Goal: Information Seeking & Learning: Learn about a topic

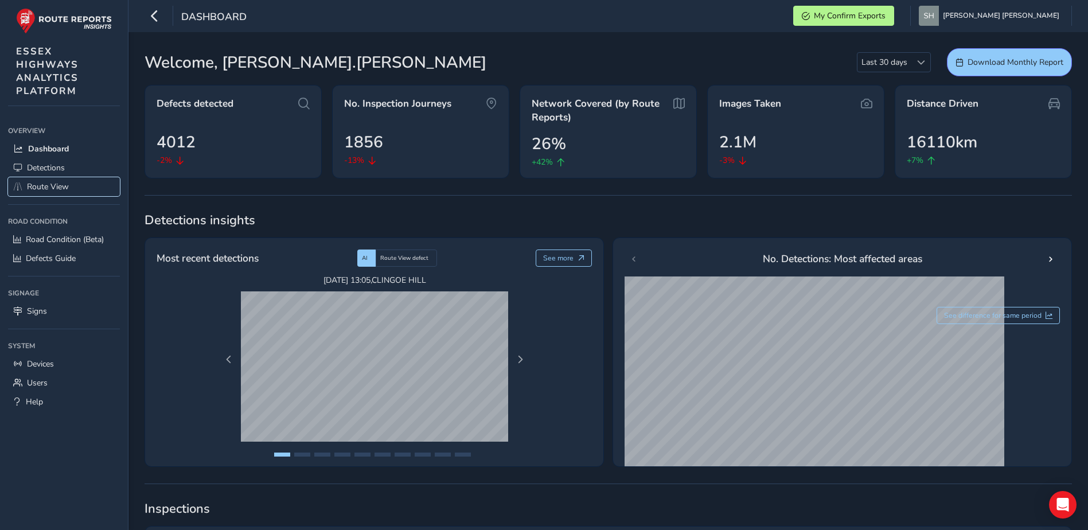
click at [46, 184] on span "Route View" at bounding box center [48, 186] width 42 height 11
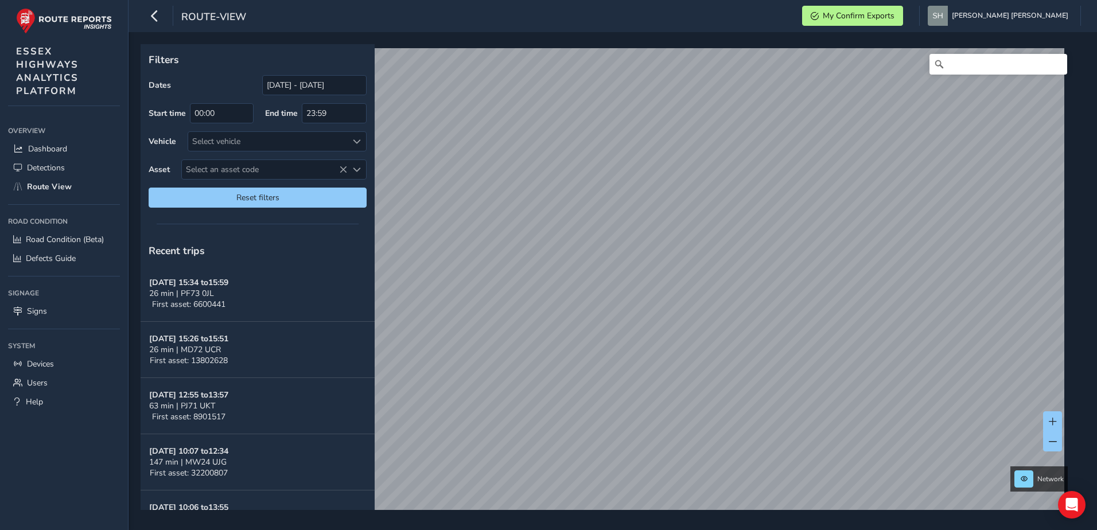
click at [218, 168] on span "Select an asset code" at bounding box center [264, 169] width 165 height 19
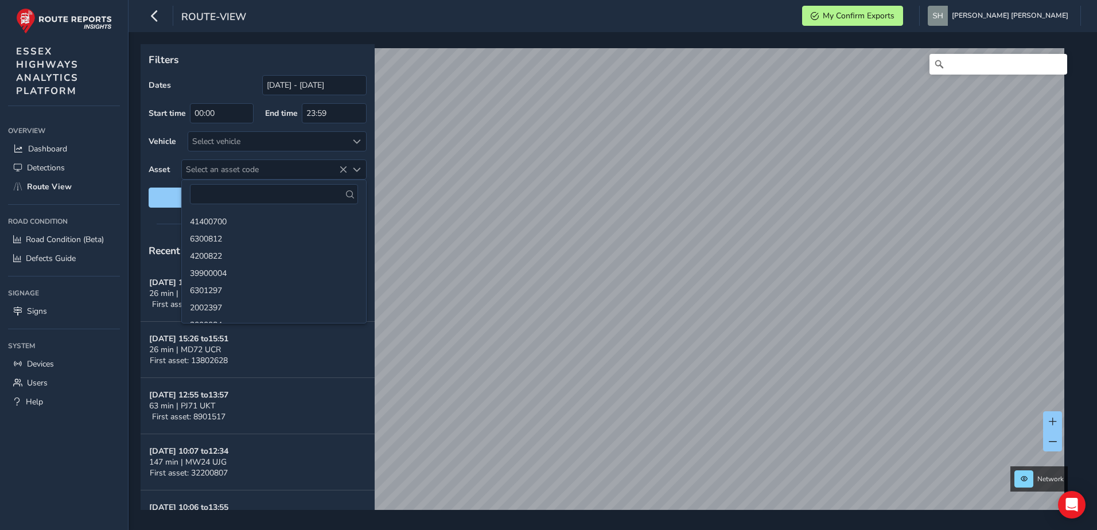
drag, startPoint x: 229, startPoint y: 173, endPoint x: 352, endPoint y: 173, distance: 123.3
click at [229, 173] on span "Select an asset code" at bounding box center [264, 169] width 165 height 19
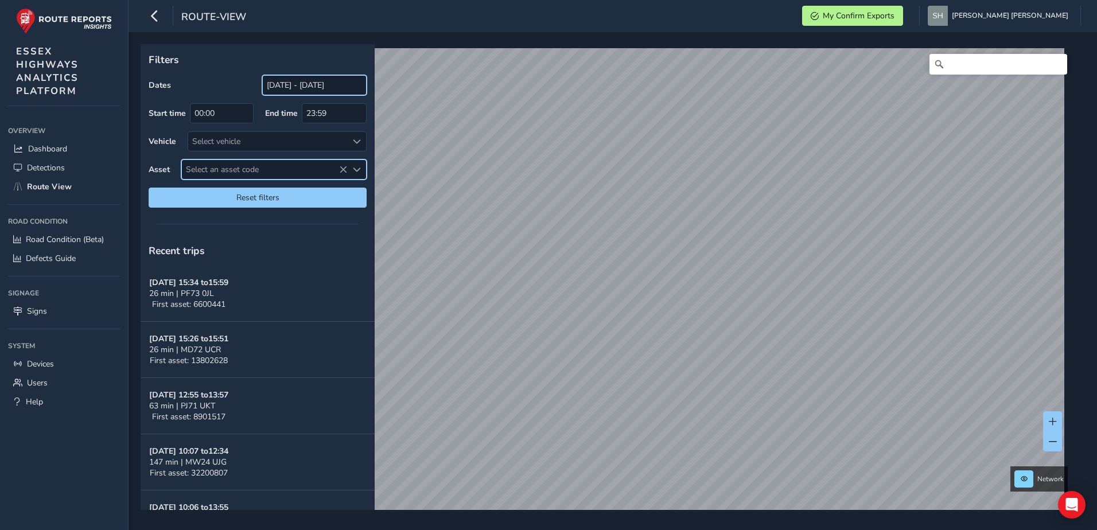
click at [294, 82] on input "[DATE] - [DATE]" at bounding box center [314, 85] width 104 height 20
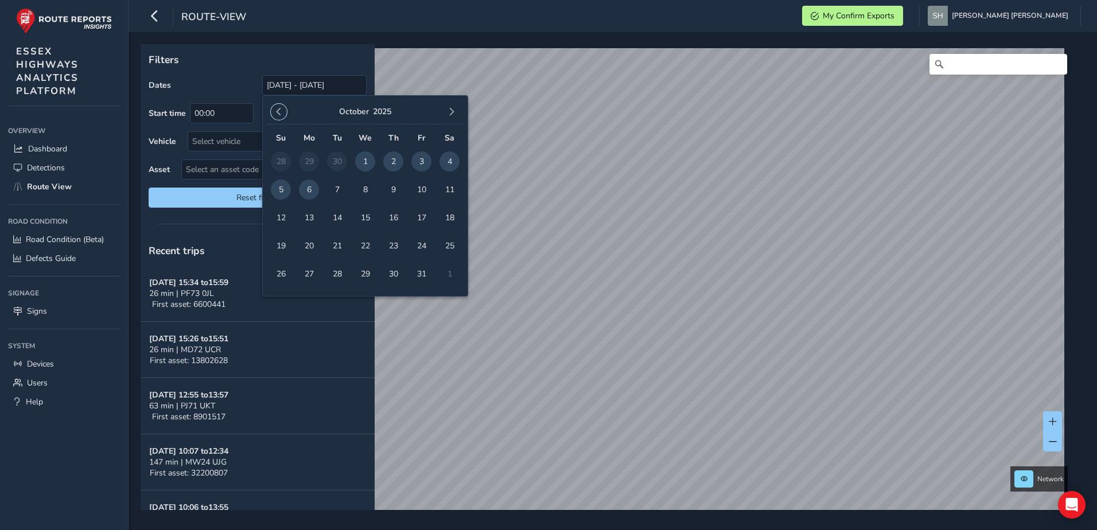
click at [278, 111] on span "button" at bounding box center [279, 112] width 8 height 8
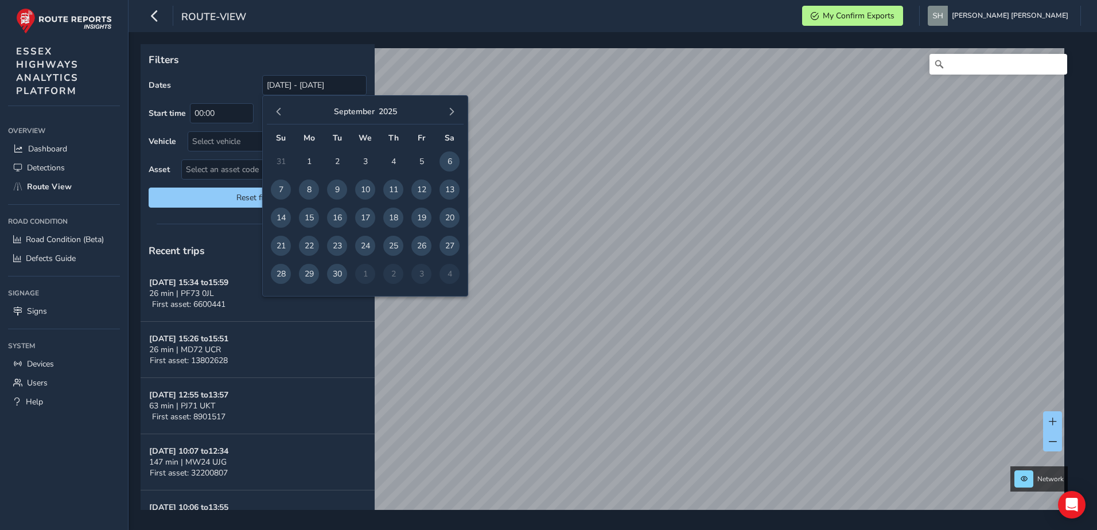
click at [309, 158] on span "1" at bounding box center [309, 161] width 20 height 20
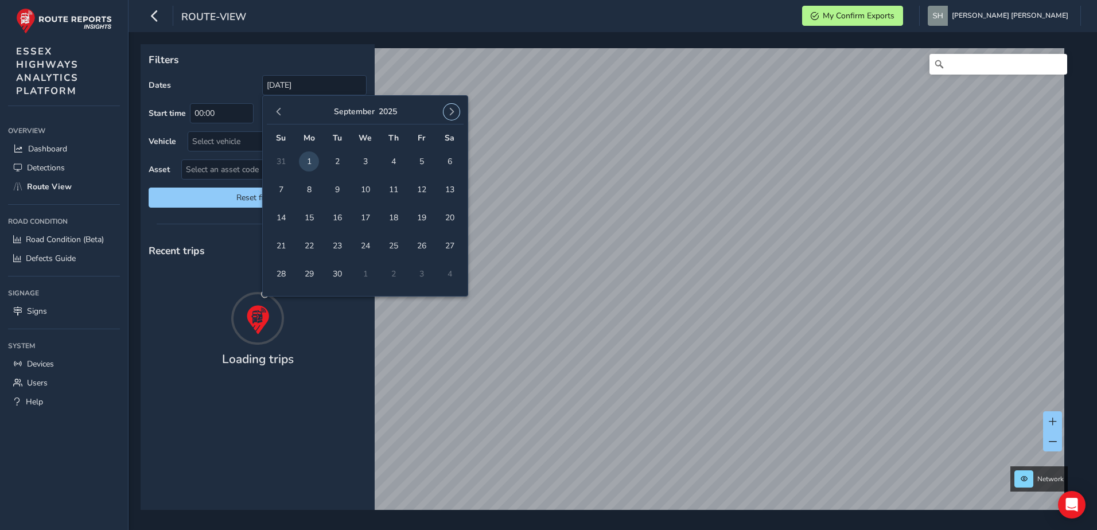
click at [450, 110] on span "button" at bounding box center [451, 112] width 8 height 8
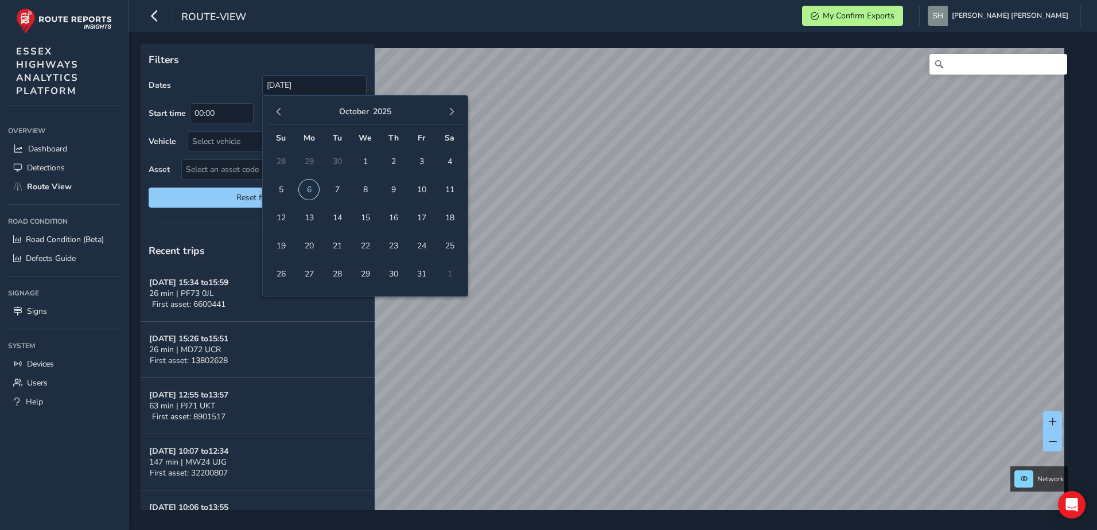
click at [305, 185] on span "6" at bounding box center [309, 190] width 20 height 20
type input "[DATE] - [DATE]"
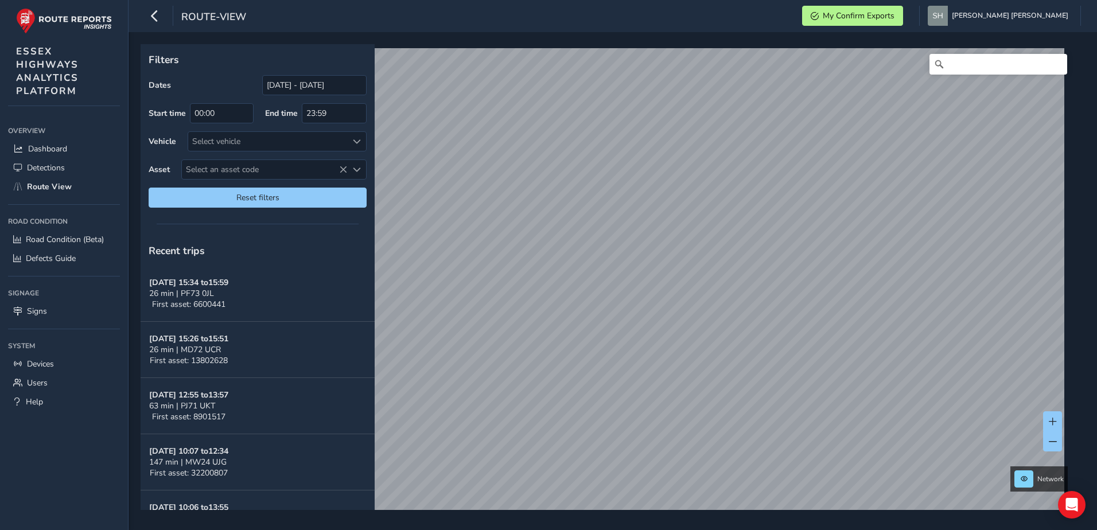
click at [208, 165] on span "Select an asset code" at bounding box center [264, 169] width 165 height 19
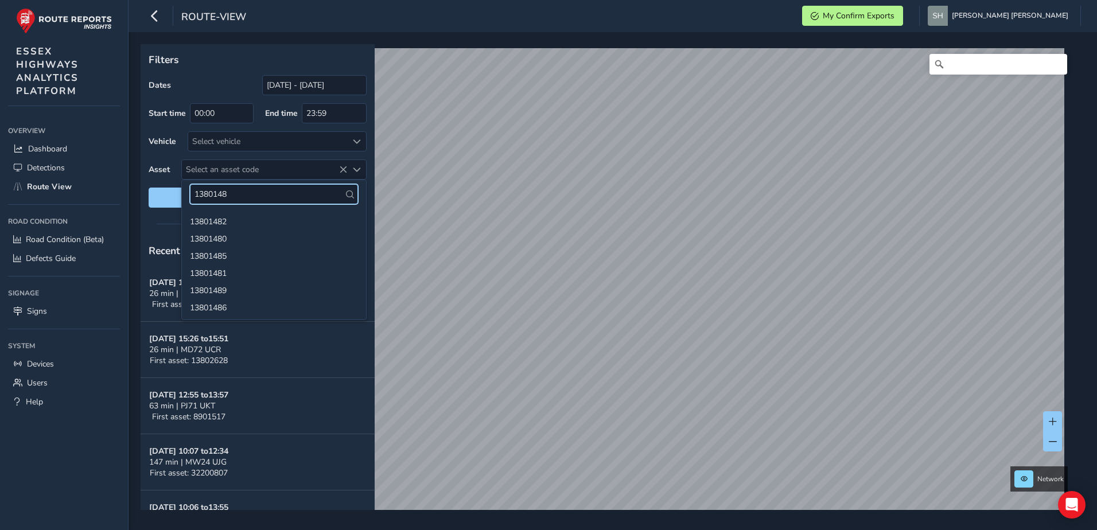
type input "13801481"
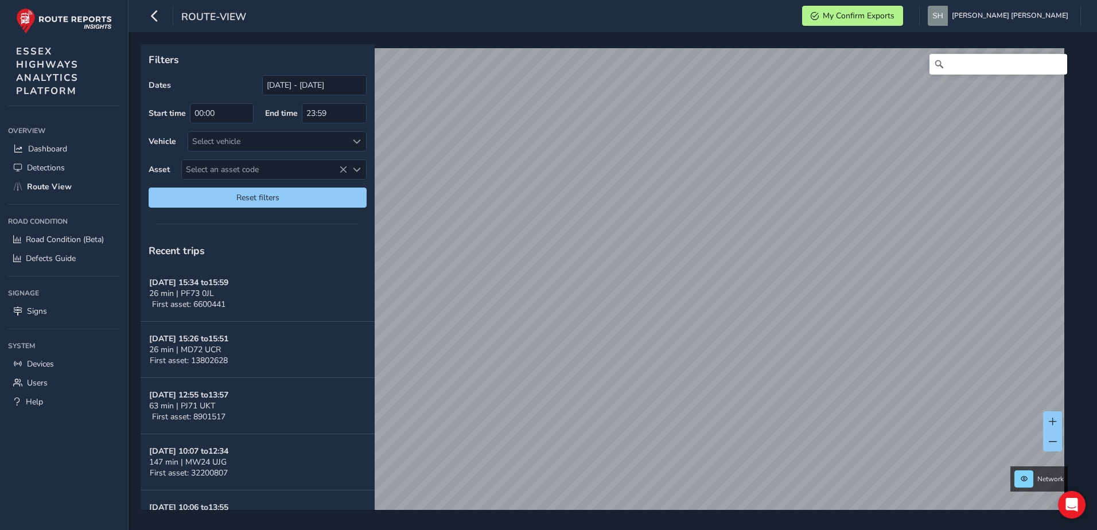
click at [206, 165] on span "Select an asset code" at bounding box center [264, 169] width 165 height 19
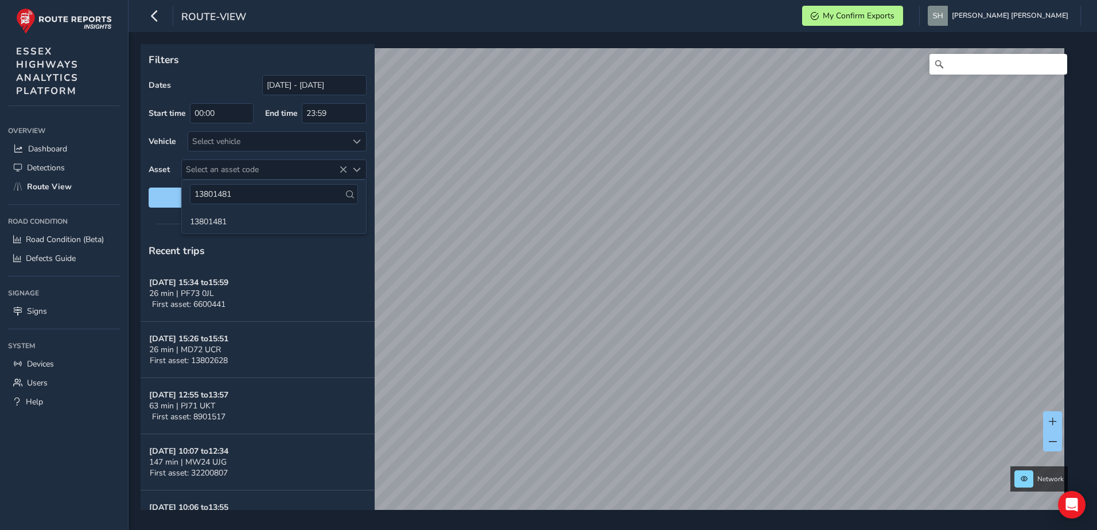
click at [221, 219] on li "13801481" at bounding box center [274, 220] width 184 height 17
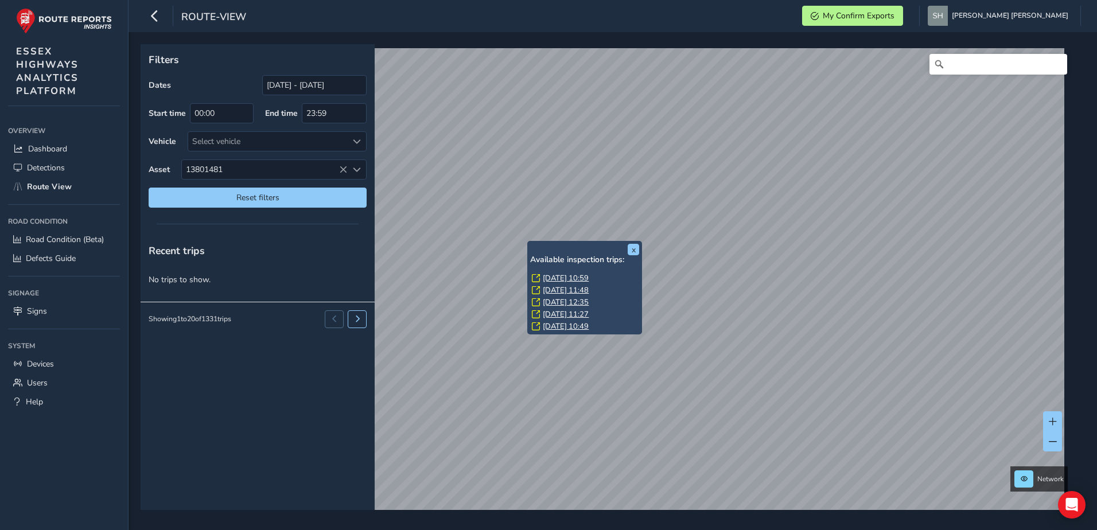
click at [551, 313] on link "[DATE] 11:27" at bounding box center [566, 314] width 46 height 10
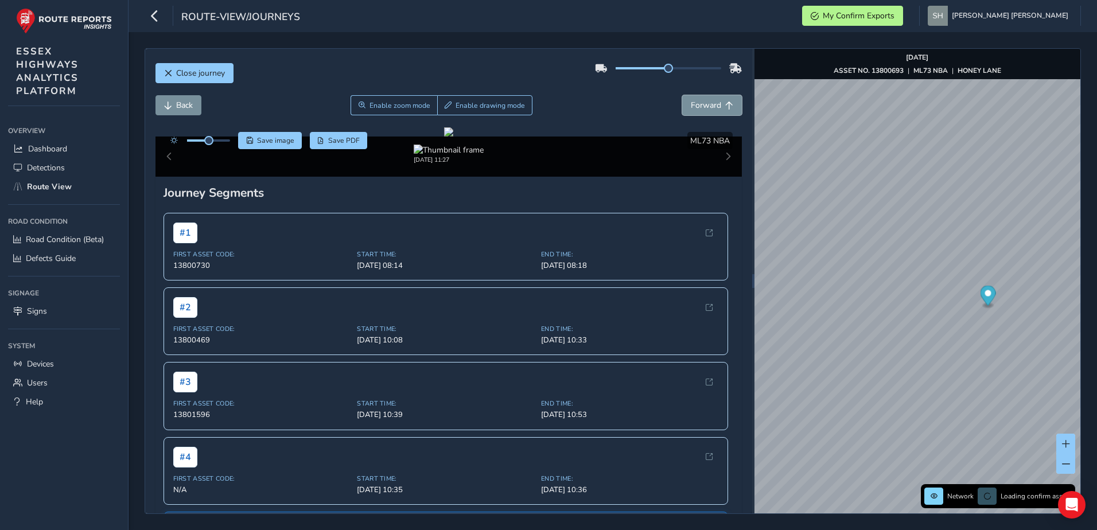
click at [699, 105] on span "Forward" at bounding box center [706, 105] width 30 height 11
click at [697, 105] on span "Forward" at bounding box center [706, 105] width 30 height 11
click at [453, 137] on div at bounding box center [448, 131] width 9 height 9
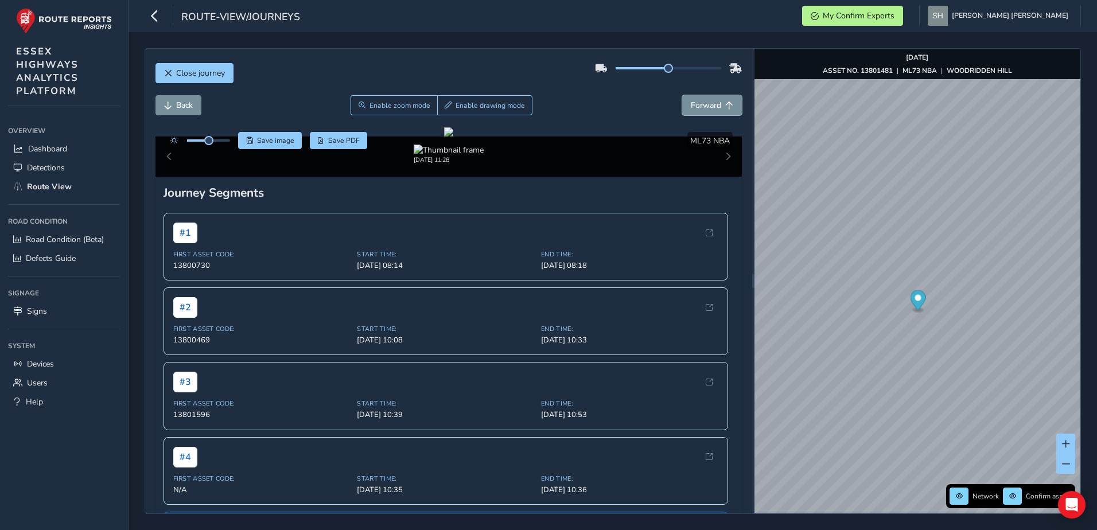
click at [696, 103] on span "Forward" at bounding box center [706, 105] width 30 height 11
click at [696, 101] on span "Forward" at bounding box center [706, 105] width 30 height 11
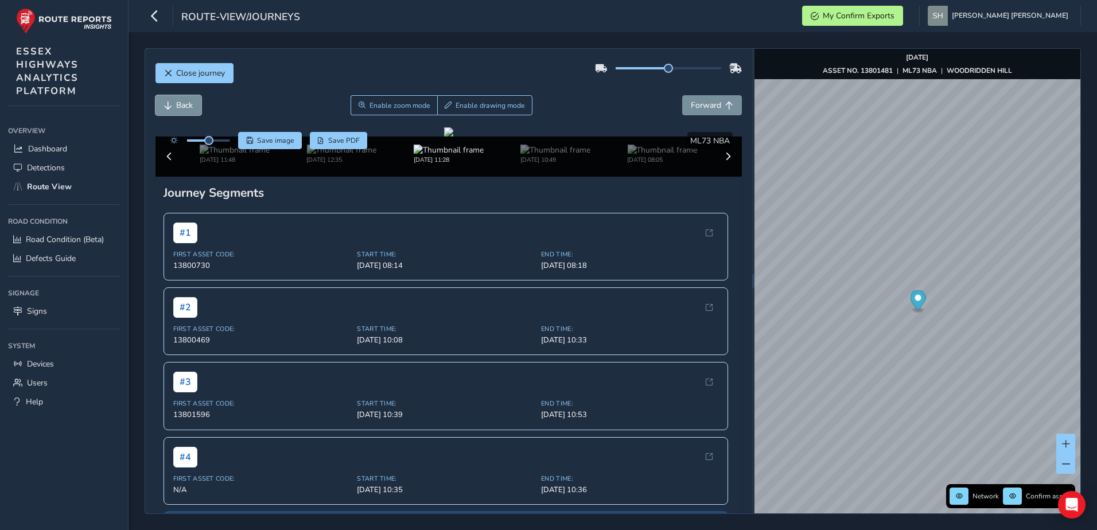
click at [176, 104] on span "Back" at bounding box center [184, 105] width 17 height 11
click at [336, 141] on span "Save PDF" at bounding box center [344, 140] width 32 height 9
click at [697, 104] on span "Forward" at bounding box center [706, 105] width 30 height 11
click at [170, 100] on button "Back" at bounding box center [178, 105] width 46 height 20
click at [704, 104] on span "Forward" at bounding box center [706, 105] width 30 height 11
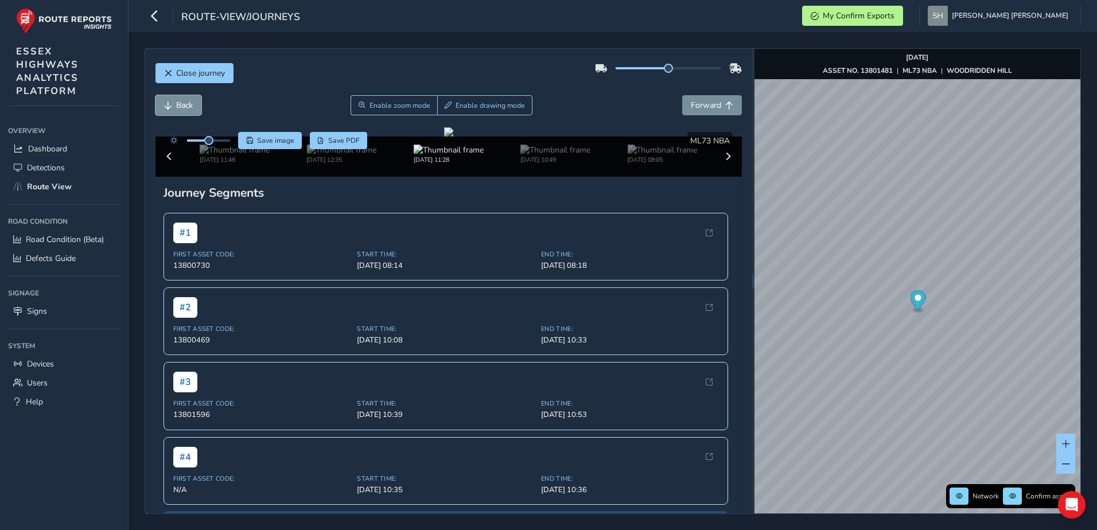
click at [180, 104] on span "Back" at bounding box center [184, 105] width 17 height 11
drag, startPoint x: 206, startPoint y: 143, endPoint x: 232, endPoint y: 143, distance: 25.8
click at [232, 143] on span at bounding box center [229, 140] width 9 height 9
click at [698, 104] on span "Forward" at bounding box center [706, 105] width 30 height 11
click at [174, 104] on button "Back" at bounding box center [178, 105] width 46 height 20
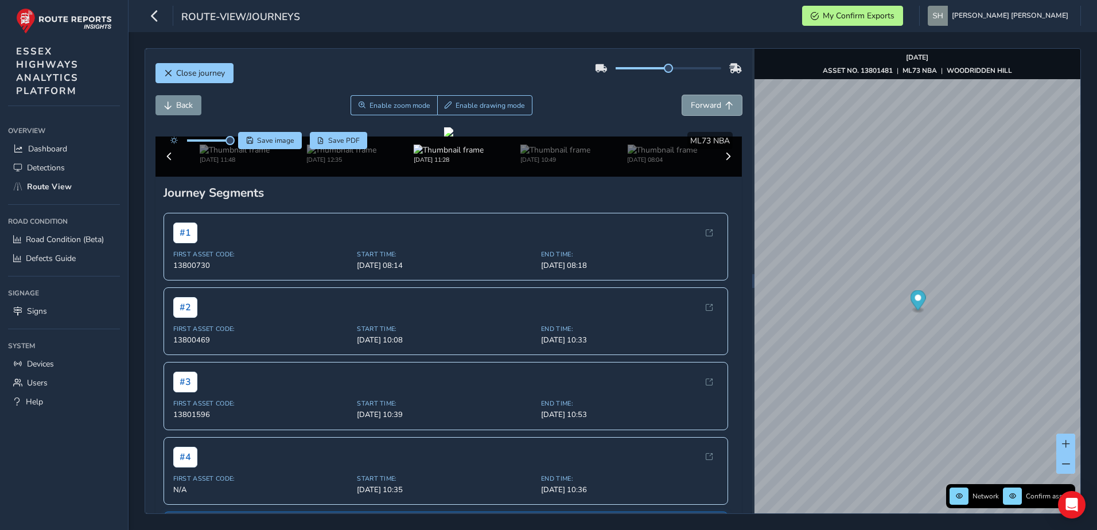
click at [695, 104] on span "Forward" at bounding box center [706, 105] width 30 height 11
click at [180, 102] on span "Back" at bounding box center [184, 105] width 17 height 11
click at [552, 155] on img at bounding box center [555, 150] width 70 height 11
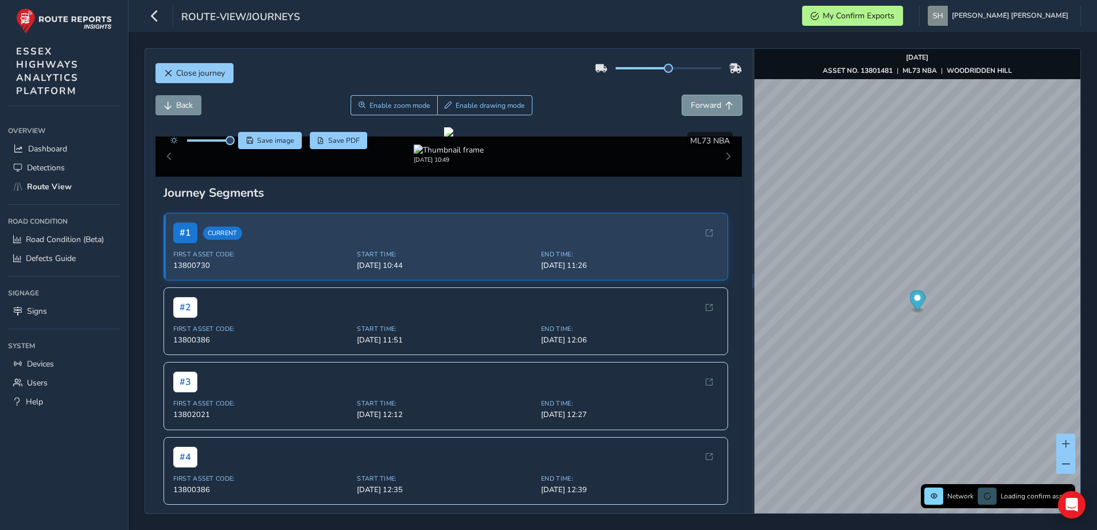
click at [694, 102] on span "Forward" at bounding box center [706, 105] width 30 height 11
click at [173, 102] on button "Back" at bounding box center [178, 105] width 46 height 20
click at [447, 155] on img at bounding box center [449, 150] width 70 height 11
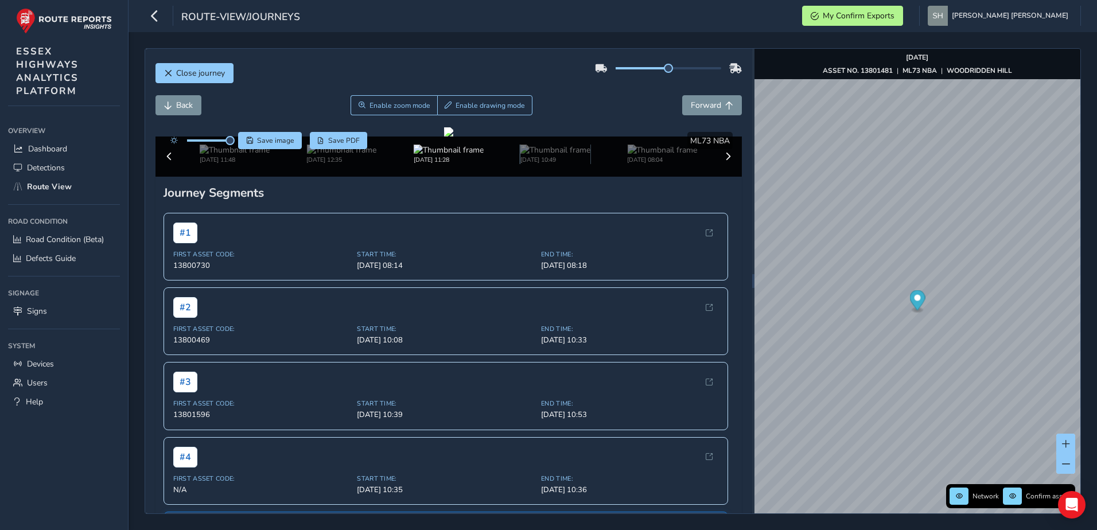
click at [523, 155] on img at bounding box center [555, 150] width 70 height 11
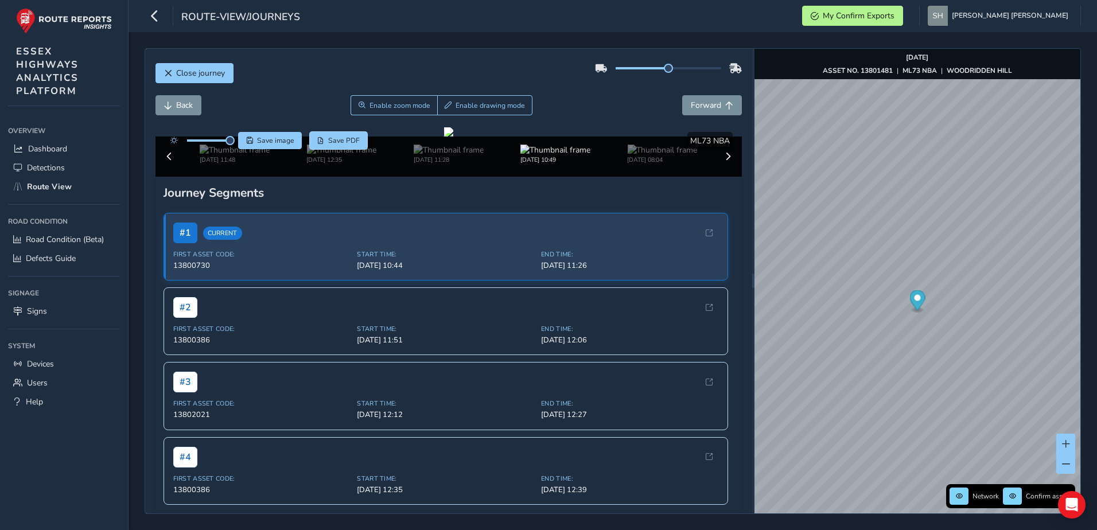
click at [333, 137] on span "Save PDF" at bounding box center [344, 140] width 32 height 9
click at [272, 137] on span "Save image" at bounding box center [275, 140] width 37 height 9
click at [444, 137] on div at bounding box center [448, 131] width 9 height 9
click at [233, 143] on span at bounding box center [229, 140] width 9 height 9
click at [337, 137] on span "Save PDF" at bounding box center [344, 140] width 32 height 9
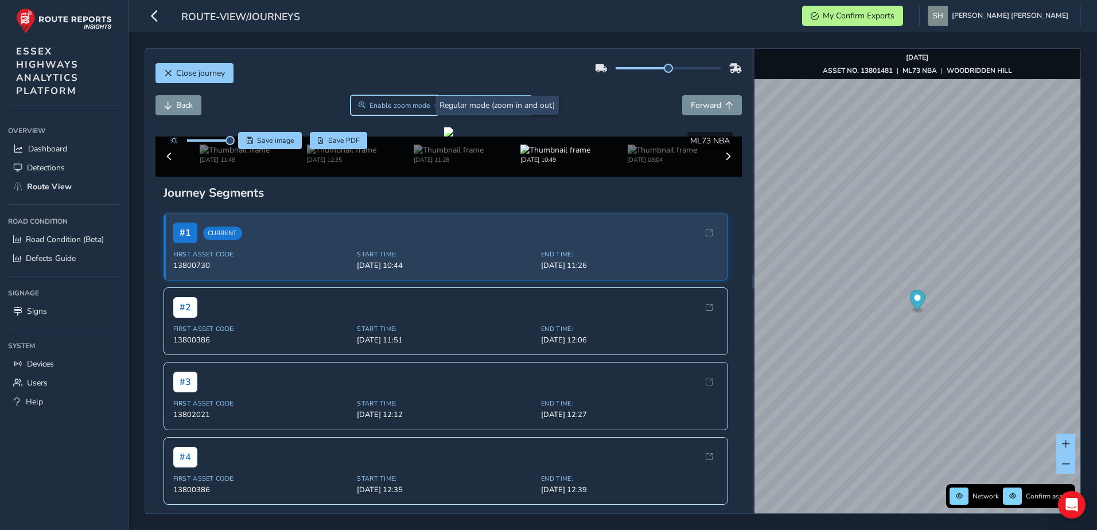
click at [388, 108] on span "Enable zoom mode" at bounding box center [399, 105] width 61 height 9
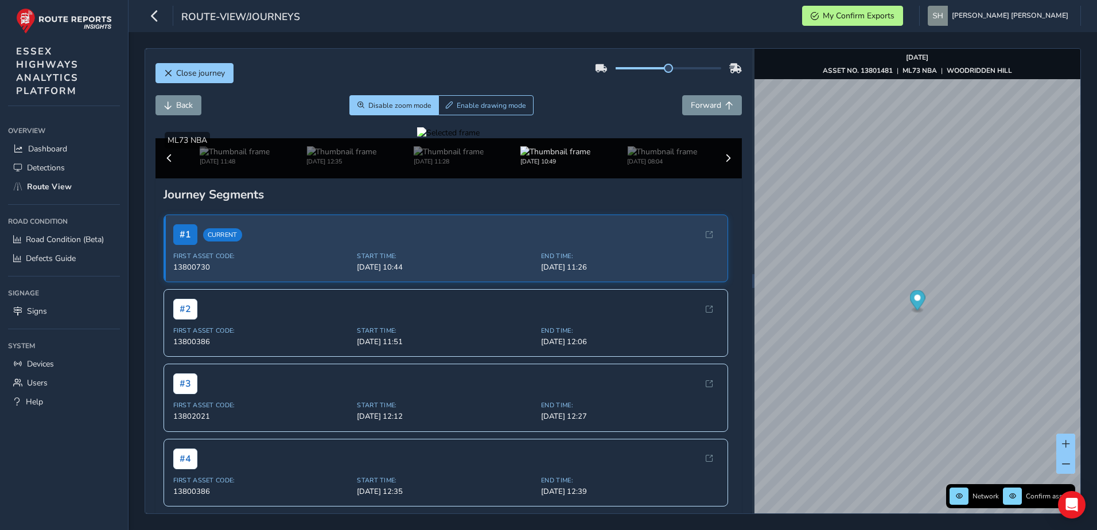
click at [438, 138] on div at bounding box center [448, 132] width 63 height 11
drag, startPoint x: 431, startPoint y: 330, endPoint x: 478, endPoint y: 281, distance: 67.3
click at [478, 281] on img at bounding box center [644, 306] width 1652 height 929
click at [442, 138] on div at bounding box center [448, 132] width 63 height 11
click at [484, 276] on img at bounding box center [633, 315] width 1652 height 929
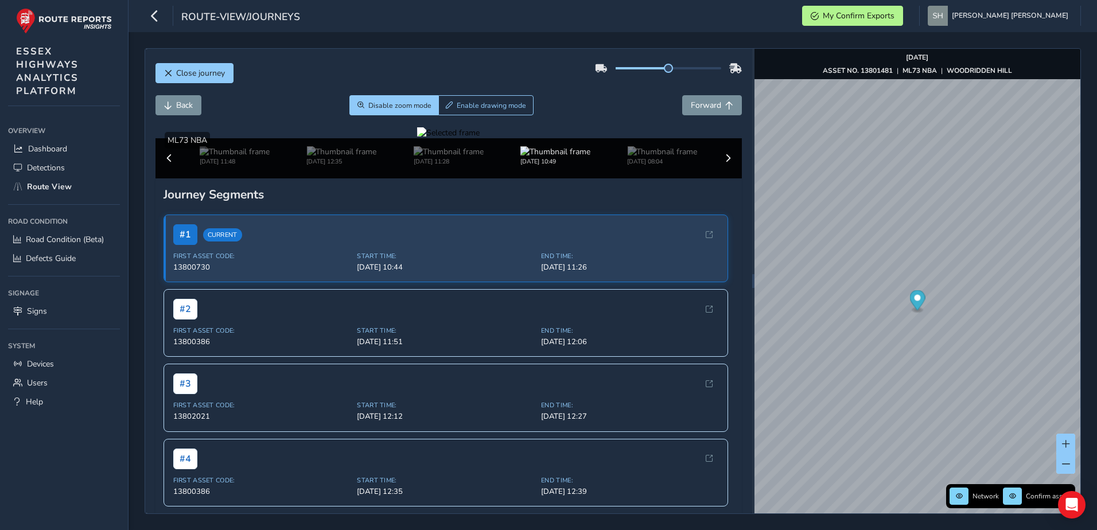
click at [480, 138] on div at bounding box center [448, 132] width 63 height 11
click at [486, 276] on img at bounding box center [628, 315] width 1652 height 929
click at [480, 138] on div at bounding box center [448, 132] width 63 height 11
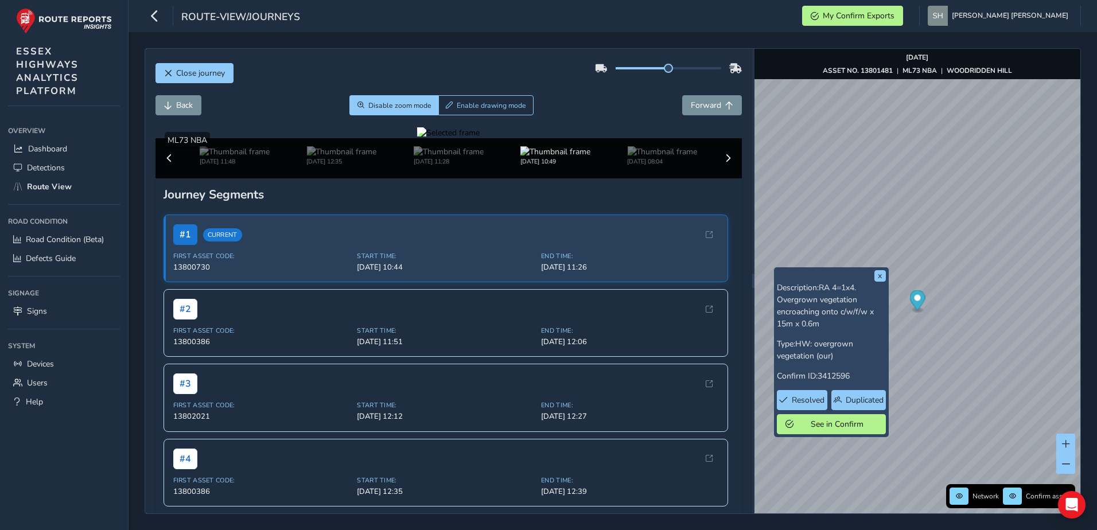
click at [480, 138] on div at bounding box center [448, 132] width 63 height 11
click at [488, 166] on img at bounding box center [624, 519] width 1652 height 929
click at [462, 138] on div at bounding box center [448, 132] width 63 height 11
click at [434, 278] on img at bounding box center [726, 311] width 1652 height 929
click at [434, 138] on div at bounding box center [448, 132] width 63 height 11
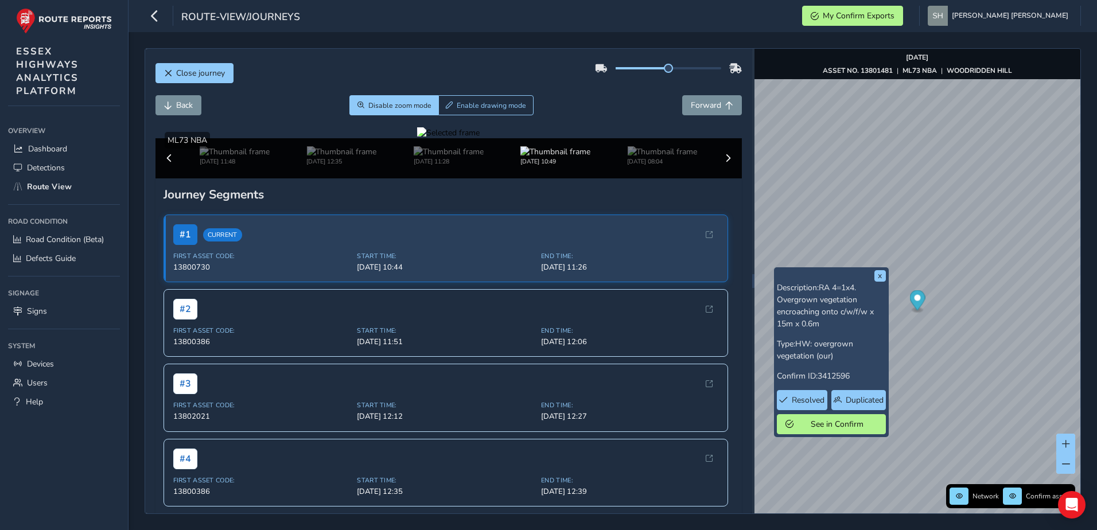
click at [417, 138] on div at bounding box center [448, 132] width 63 height 11
click at [406, 229] on img at bounding box center [778, 403] width 1652 height 929
click at [357, 102] on span "Zoom" at bounding box center [360, 105] width 7 height 7
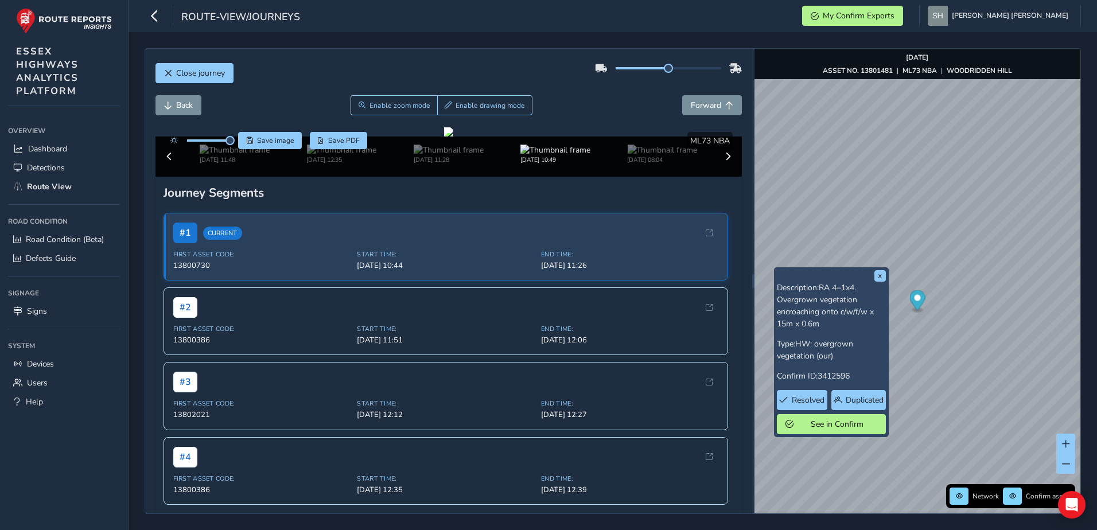
drag, startPoint x: 469, startPoint y: 314, endPoint x: 466, endPoint y: 306, distance: 8.2
click at [453, 137] on div at bounding box center [448, 131] width 9 height 9
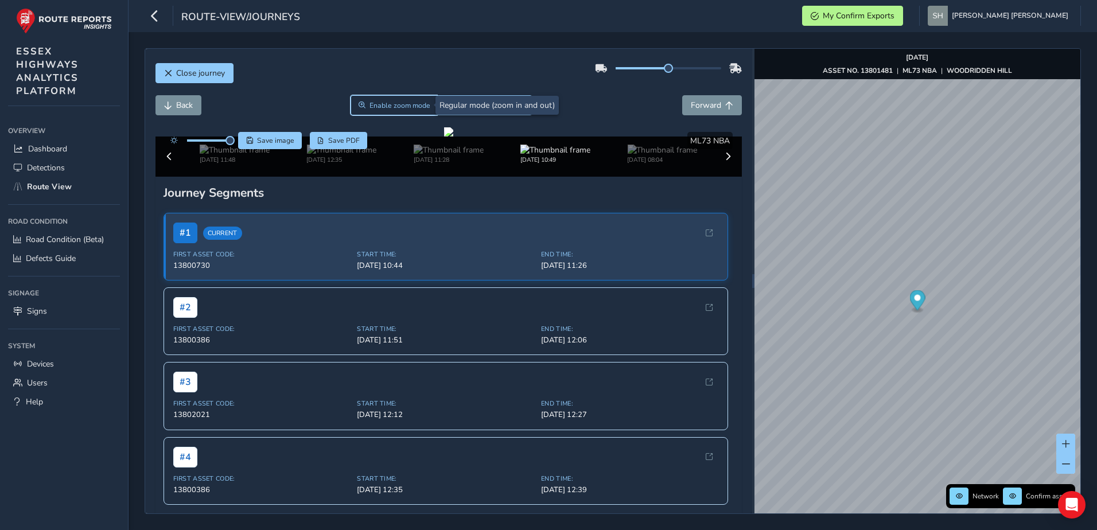
click at [388, 106] on span "Enable zoom mode" at bounding box center [399, 105] width 61 height 9
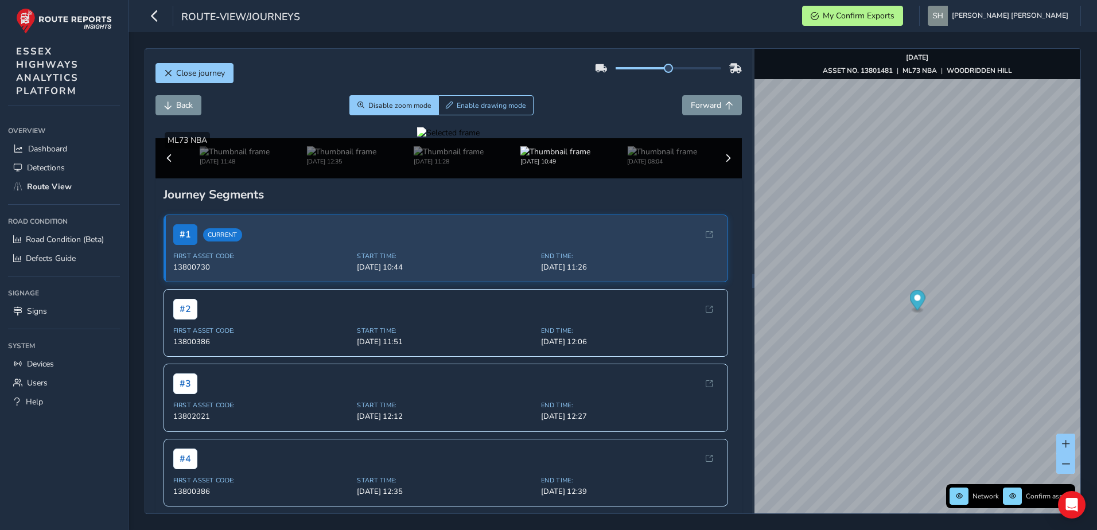
click at [439, 138] on div at bounding box center [448, 132] width 63 height 11
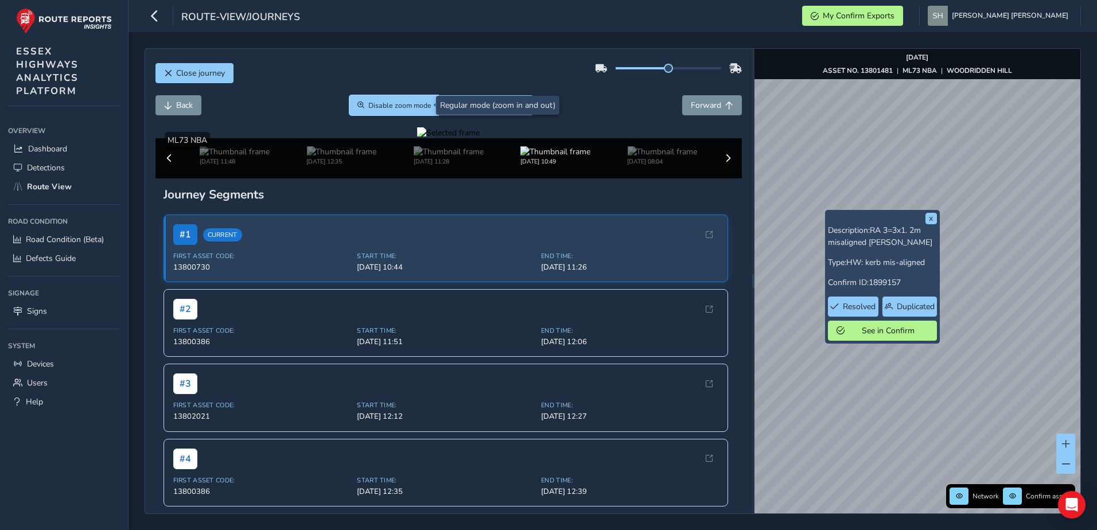
click at [388, 106] on span "Disable zoom mode" at bounding box center [399, 105] width 63 height 9
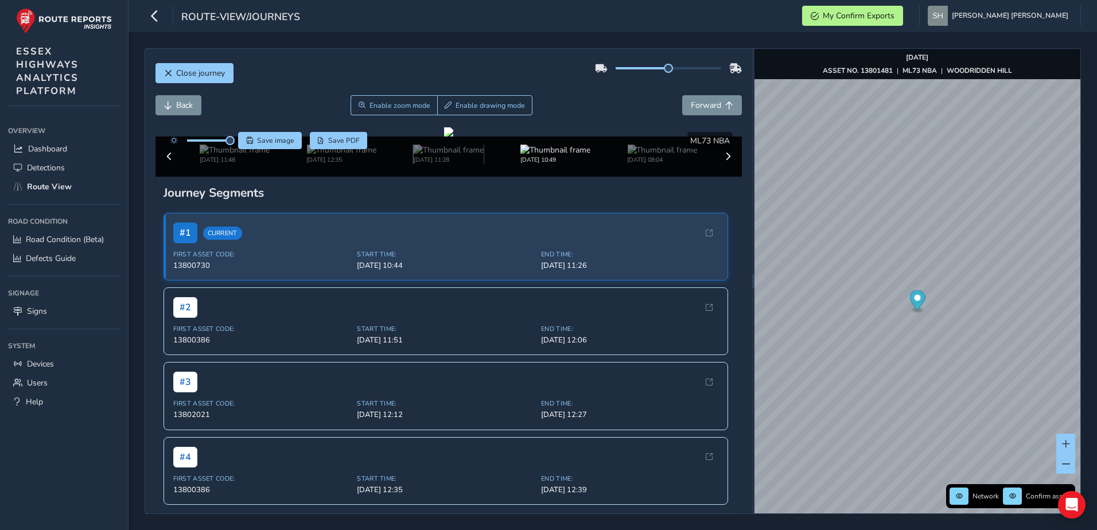
drag, startPoint x: 424, startPoint y: 506, endPoint x: 421, endPoint y: 500, distance: 7.7
click at [424, 164] on div "[DATE] 11:28" at bounding box center [449, 155] width 70 height 20
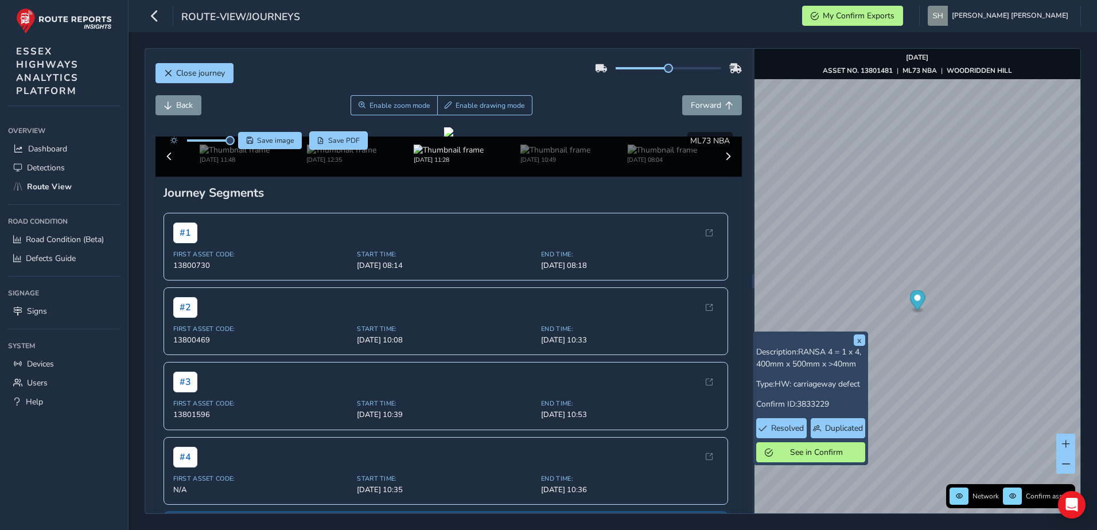
click at [329, 140] on span "Save PDF" at bounding box center [344, 140] width 32 height 9
click at [345, 137] on span "Save PDF" at bounding box center [344, 140] width 32 height 9
click at [345, 139] on span "Save PDF" at bounding box center [344, 140] width 32 height 9
click at [414, 155] on img at bounding box center [449, 150] width 70 height 11
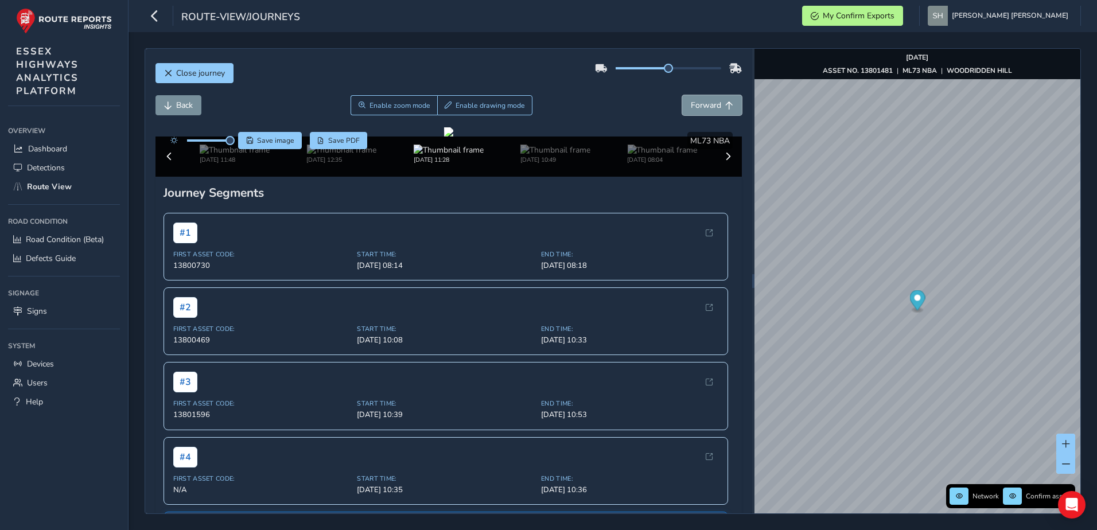
click at [697, 102] on span "Forward" at bounding box center [706, 105] width 30 height 11
click at [317, 155] on img at bounding box center [341, 150] width 70 height 11
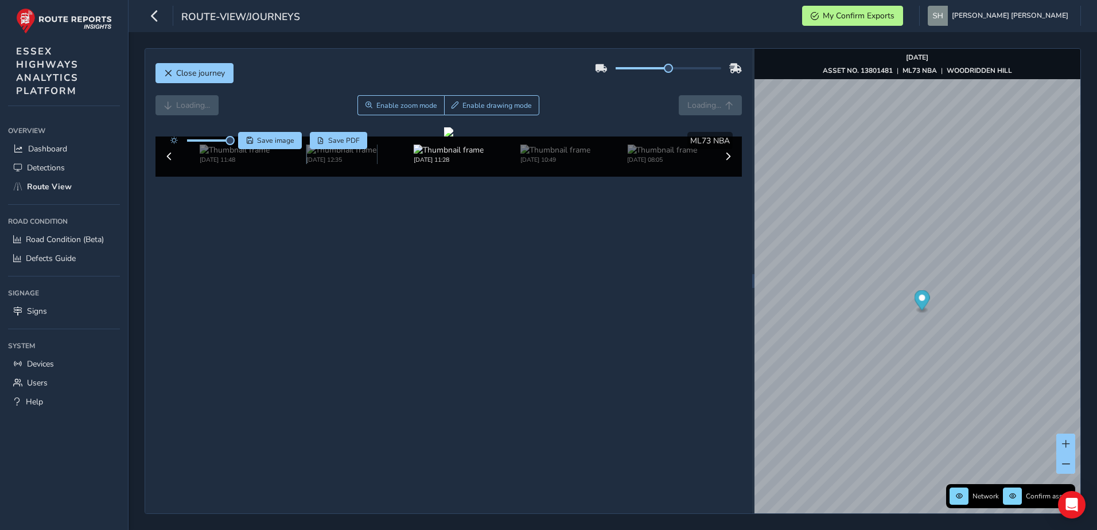
click at [358, 155] on img at bounding box center [341, 150] width 70 height 11
click at [356, 155] on img at bounding box center [341, 150] width 70 height 11
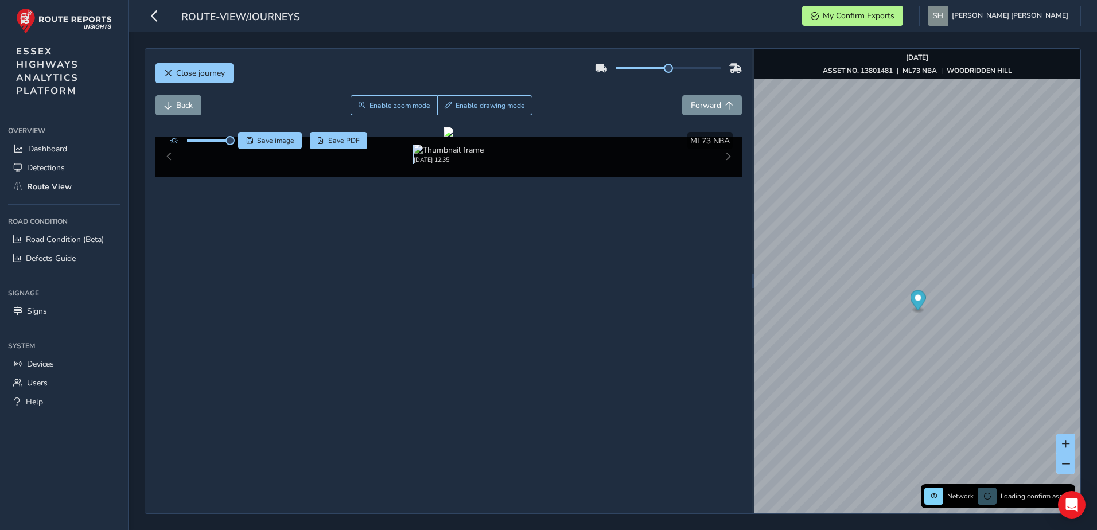
click at [427, 155] on img at bounding box center [449, 150] width 70 height 11
click at [359, 164] on div "[DATE] 12:35" at bounding box center [448, 155] width 535 height 20
drag, startPoint x: 359, startPoint y: 479, endPoint x: 459, endPoint y: 494, distance: 101.5
click at [459, 164] on div "[DATE] 12:35" at bounding box center [448, 155] width 535 height 20
click at [166, 177] on div "[DATE] 12:35" at bounding box center [448, 157] width 587 height 40
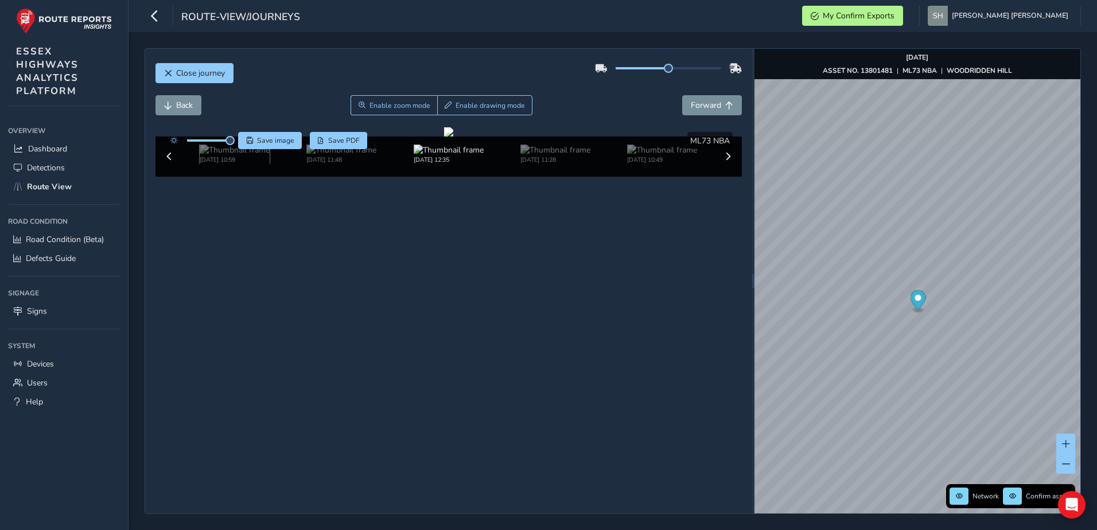
click at [205, 155] on img at bounding box center [235, 150] width 70 height 11
click at [170, 161] on span at bounding box center [169, 157] width 8 height 8
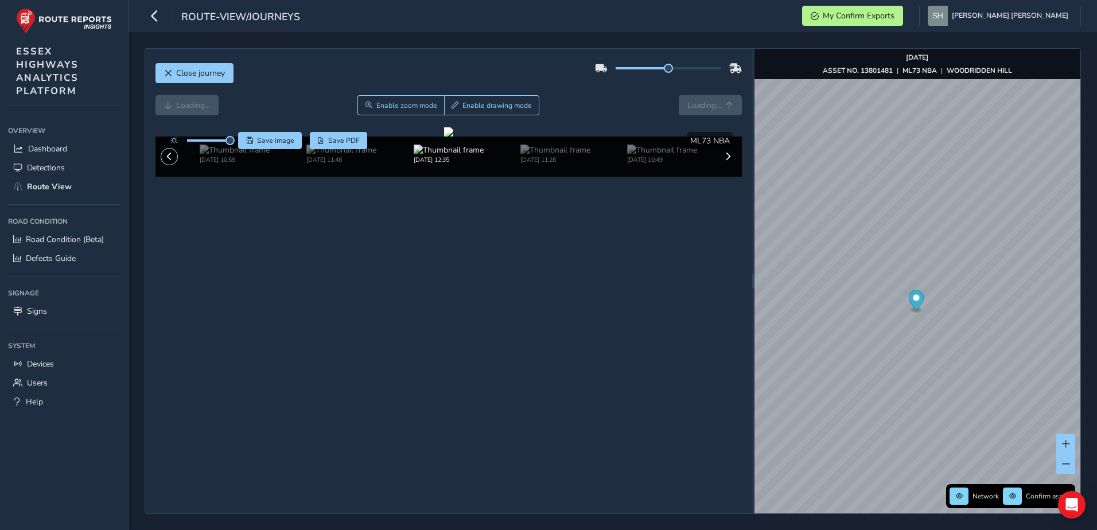
click at [171, 161] on span at bounding box center [169, 157] width 8 height 8
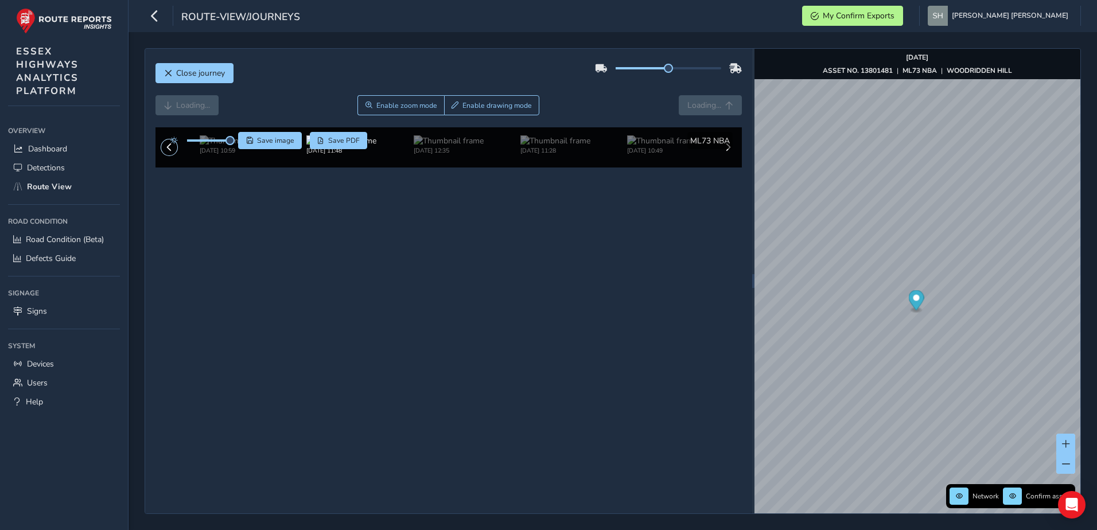
click at [171, 161] on span at bounding box center [169, 157] width 8 height 8
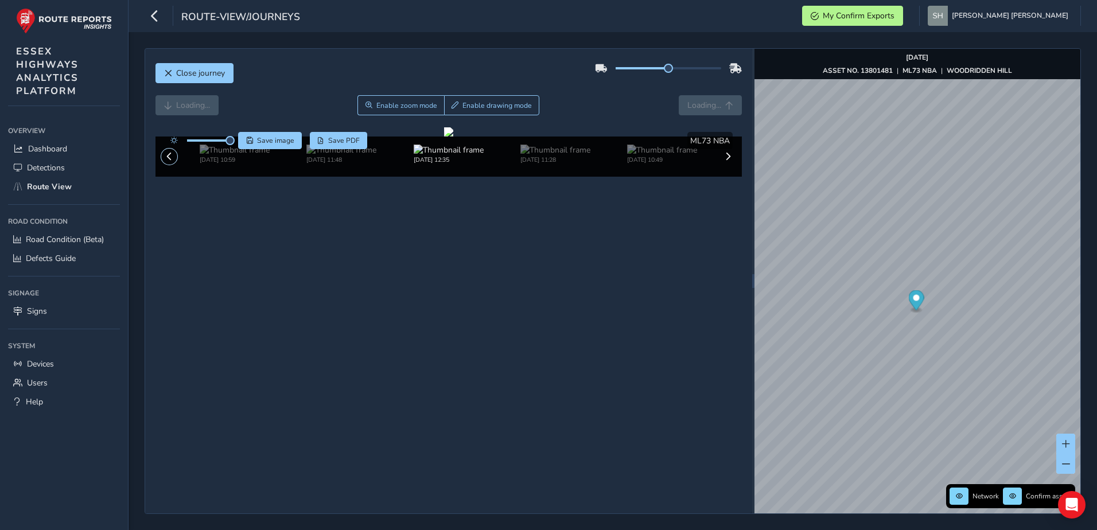
click at [171, 161] on span at bounding box center [169, 157] width 8 height 8
click at [173, 161] on span at bounding box center [169, 157] width 8 height 8
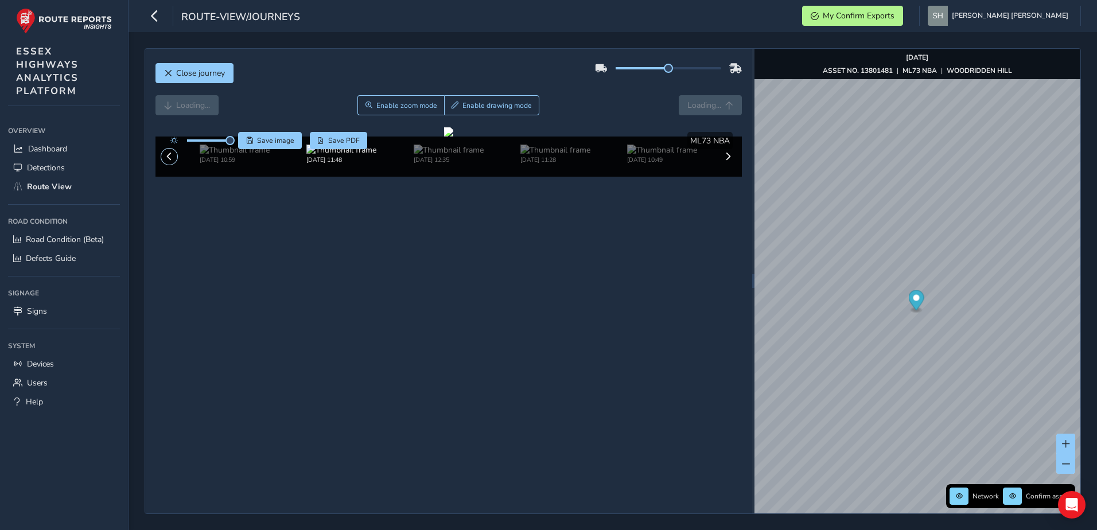
click at [173, 161] on span at bounding box center [169, 157] width 8 height 8
click at [174, 165] on button at bounding box center [169, 157] width 16 height 16
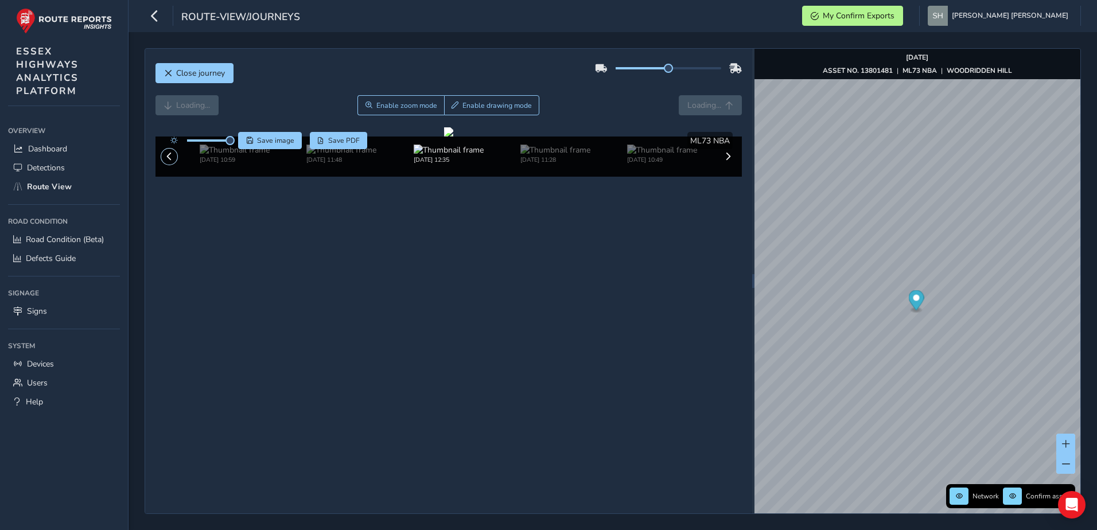
click at [174, 165] on button at bounding box center [169, 157] width 16 height 16
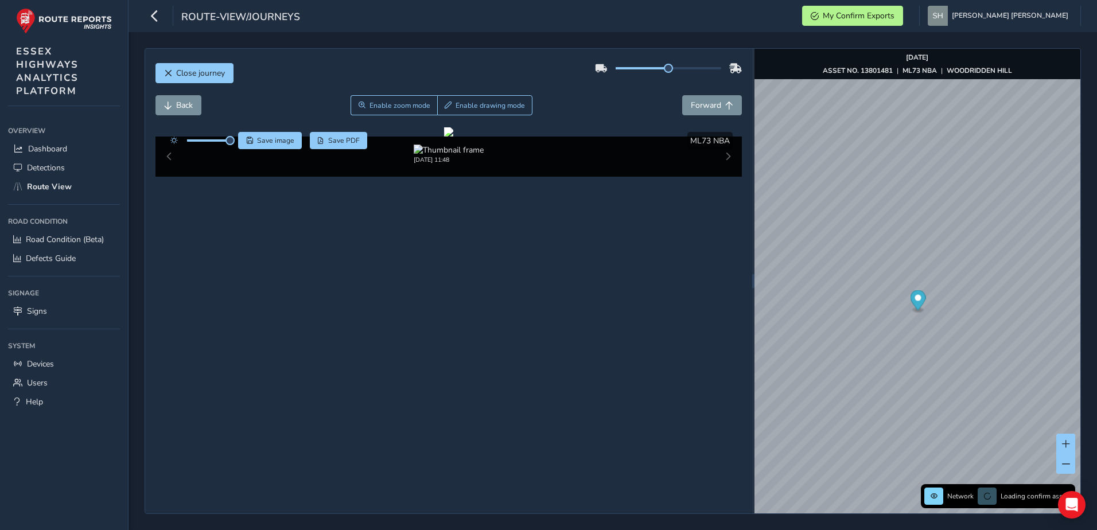
click at [174, 177] on div "[DATE] 11:48" at bounding box center [448, 157] width 587 height 40
click at [167, 177] on div "[DATE] 11:48" at bounding box center [448, 157] width 587 height 40
click at [718, 177] on div "[DATE] 11:48" at bounding box center [448, 157] width 587 height 40
click at [166, 71] on span "Close journey" at bounding box center [168, 73] width 8 height 8
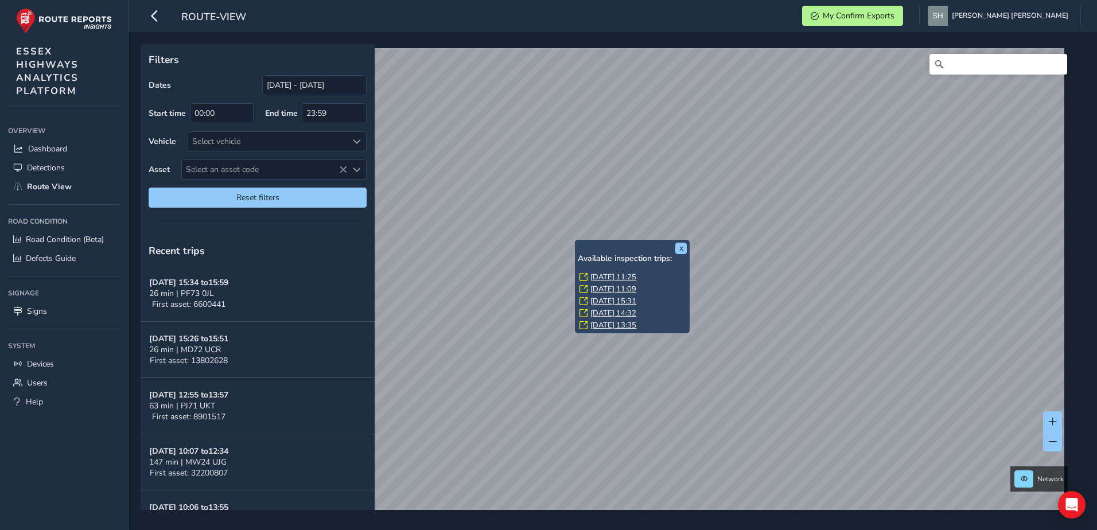
click at [627, 311] on link "[DATE] 14:32" at bounding box center [613, 313] width 46 height 10
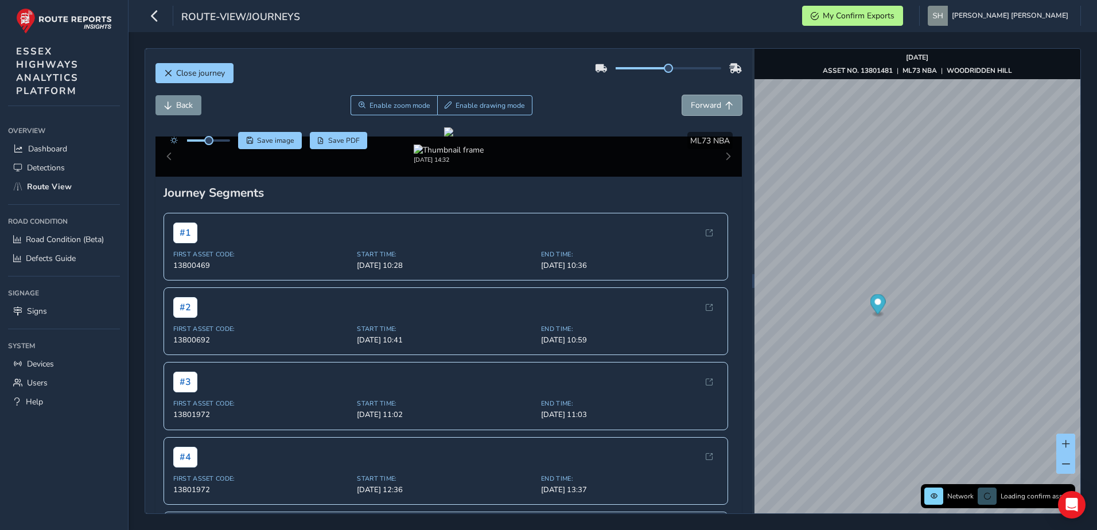
click at [691, 104] on span "Forward" at bounding box center [706, 105] width 30 height 11
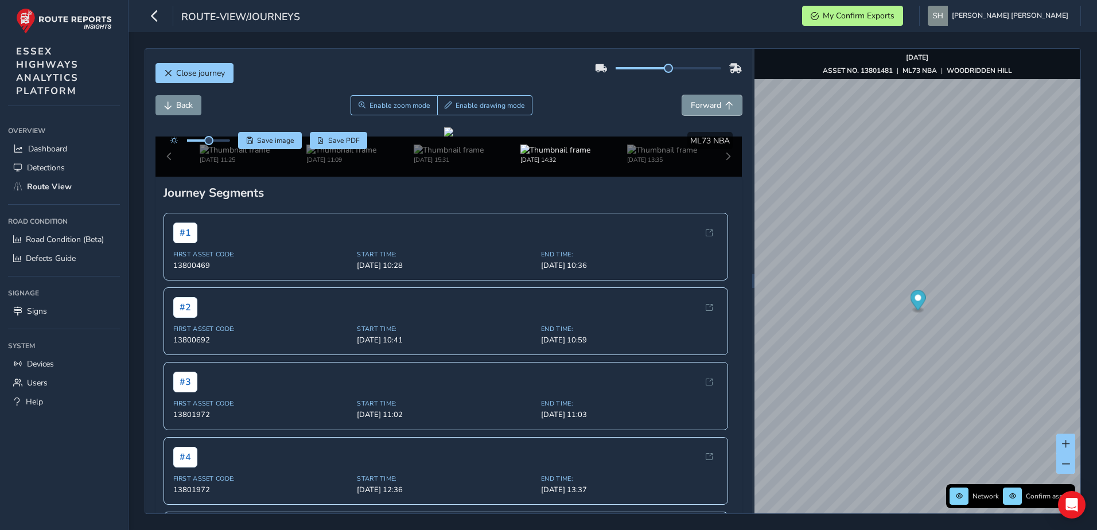
click at [692, 104] on span "Forward" at bounding box center [706, 105] width 30 height 11
click at [693, 103] on span "Forward" at bounding box center [706, 105] width 30 height 11
click at [180, 106] on span "Back" at bounding box center [184, 105] width 17 height 11
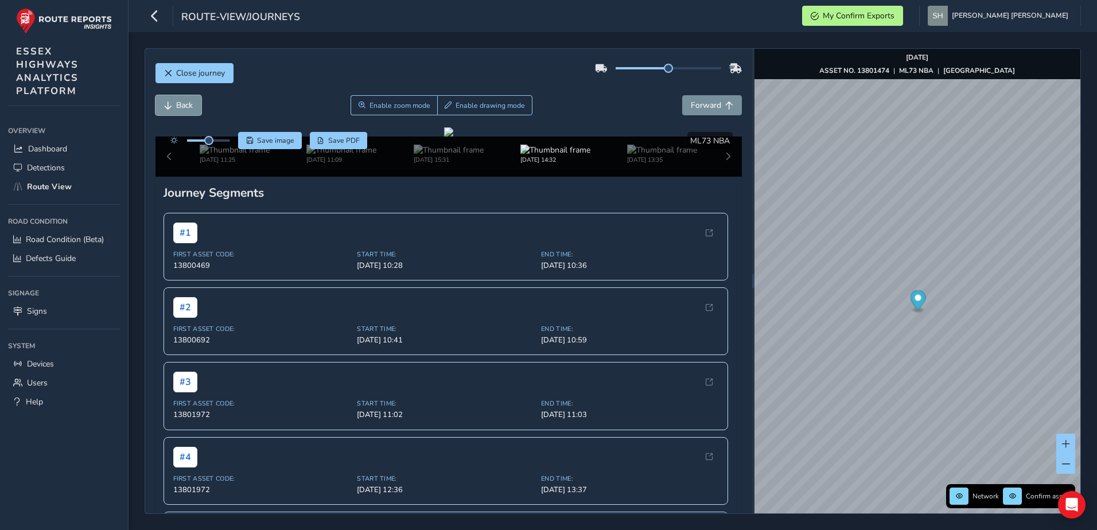
click at [180, 106] on span "Back" at bounding box center [184, 105] width 17 height 11
